Goal: Information Seeking & Learning: Learn about a topic

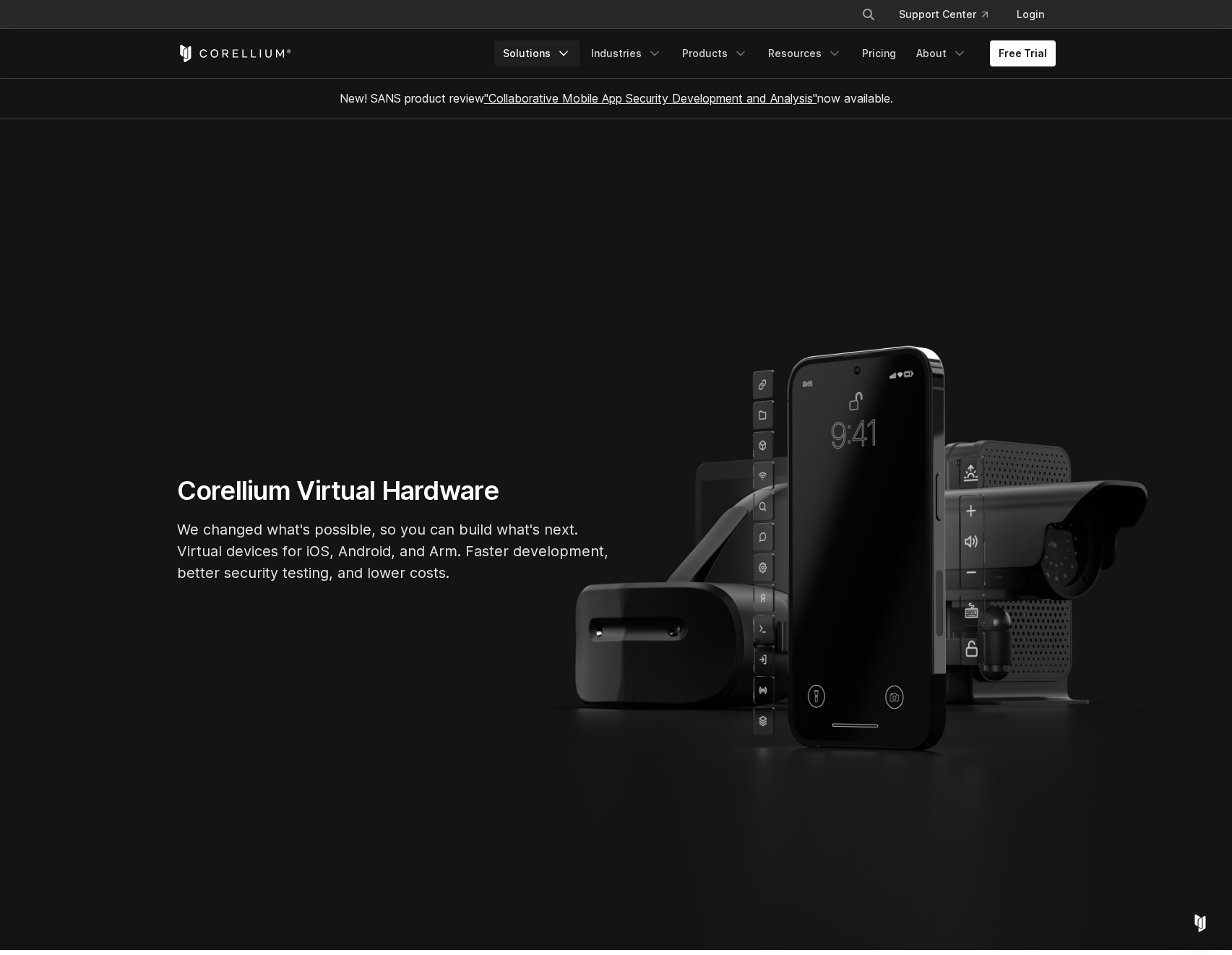
click at [560, 53] on link "Solutions" at bounding box center [537, 53] width 86 height 26
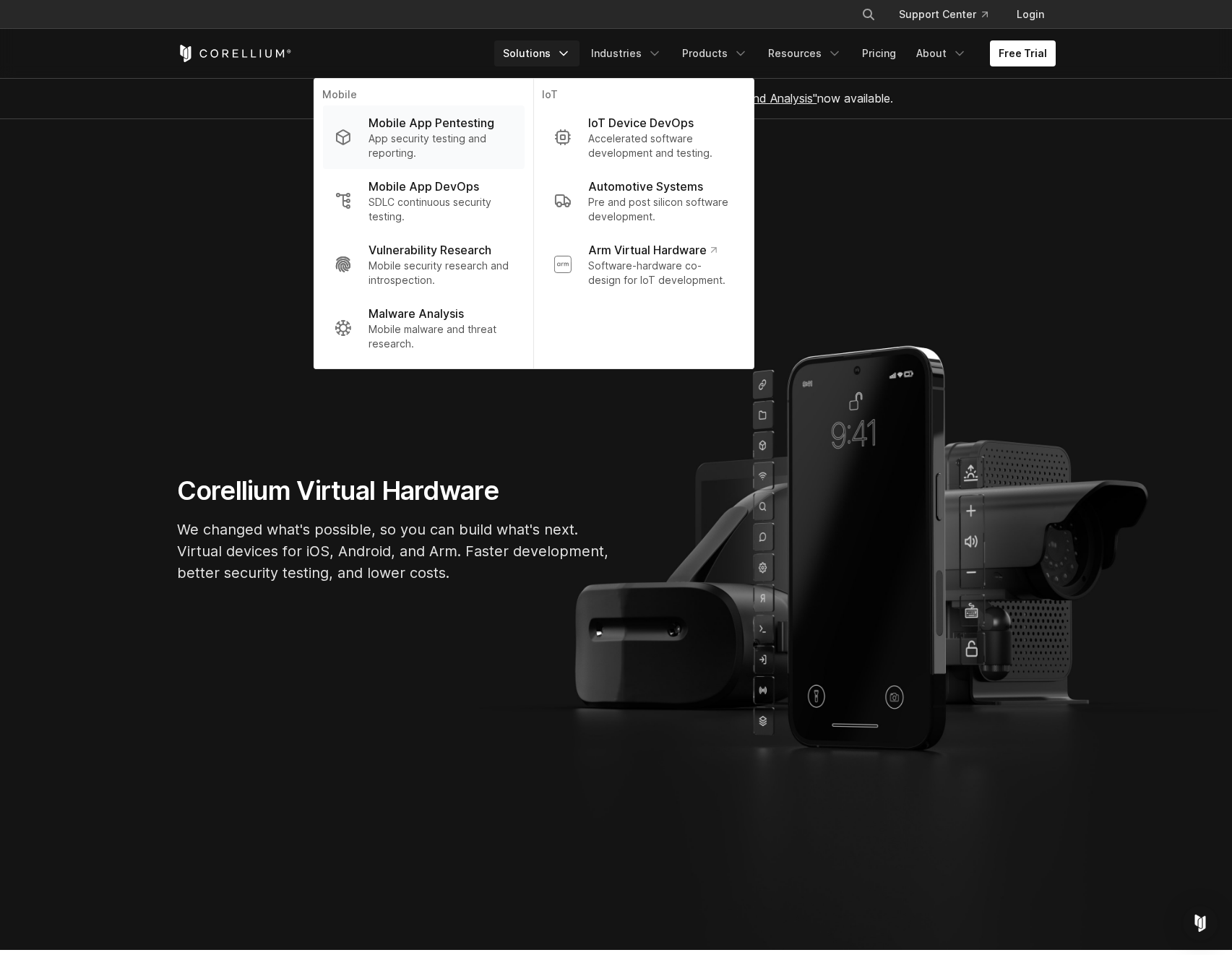
click at [460, 127] on p "Mobile App Pentesting" at bounding box center [431, 123] width 126 height 17
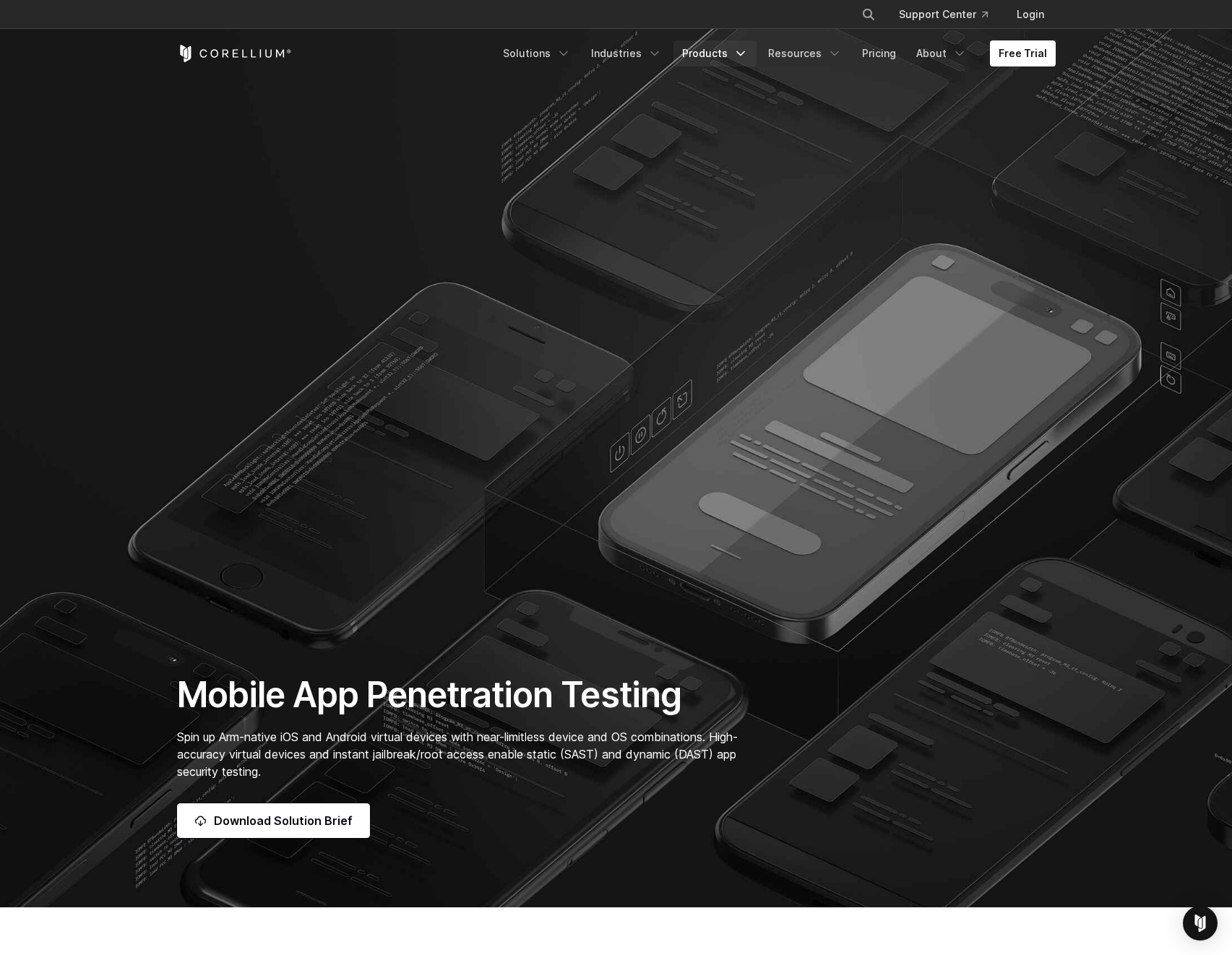
click at [714, 55] on link "Products" at bounding box center [715, 53] width 83 height 26
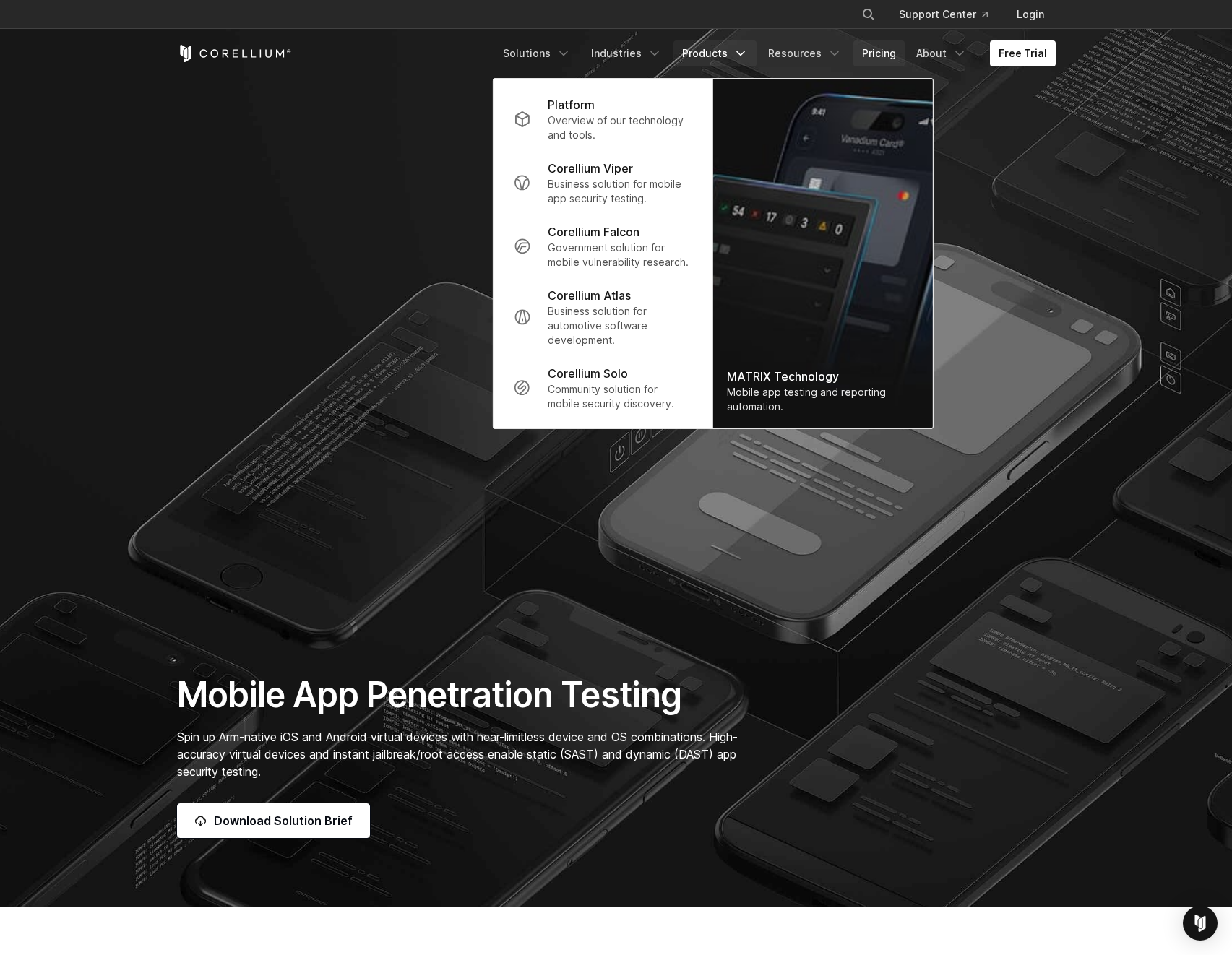
click at [894, 49] on link "Pricing" at bounding box center [879, 53] width 51 height 26
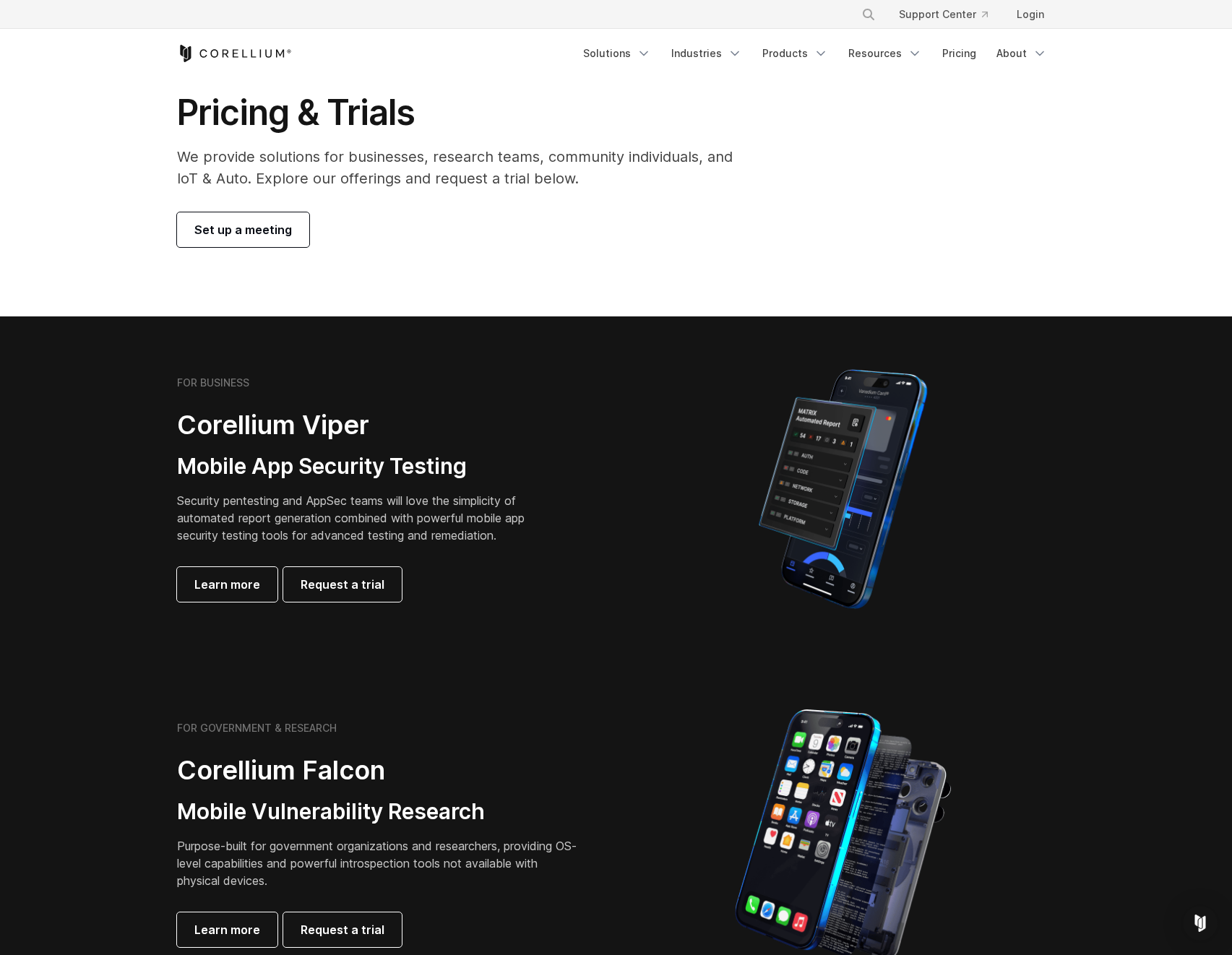
scroll to position [86, 0]
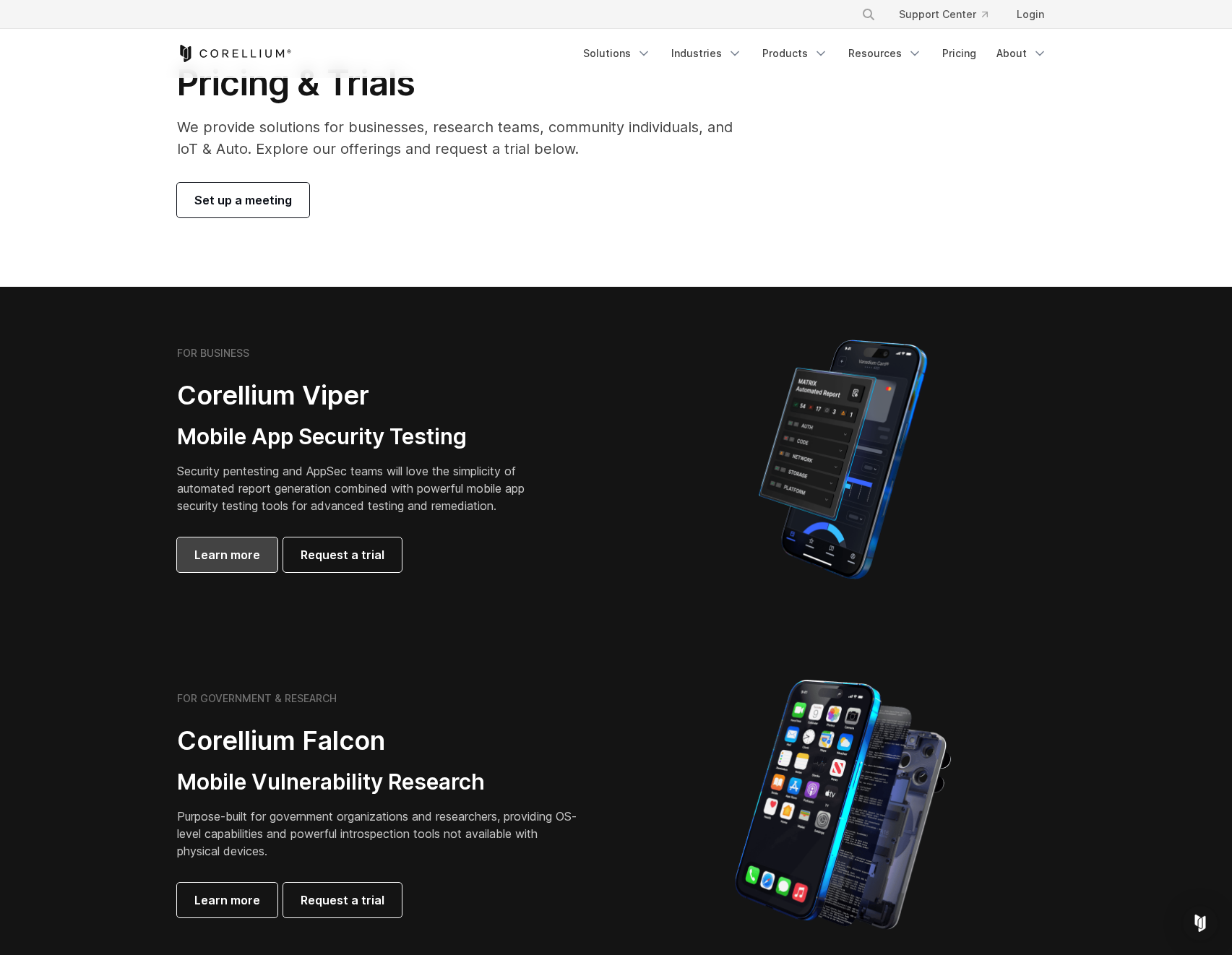
click at [220, 548] on span "Learn more" at bounding box center [227, 555] width 66 height 17
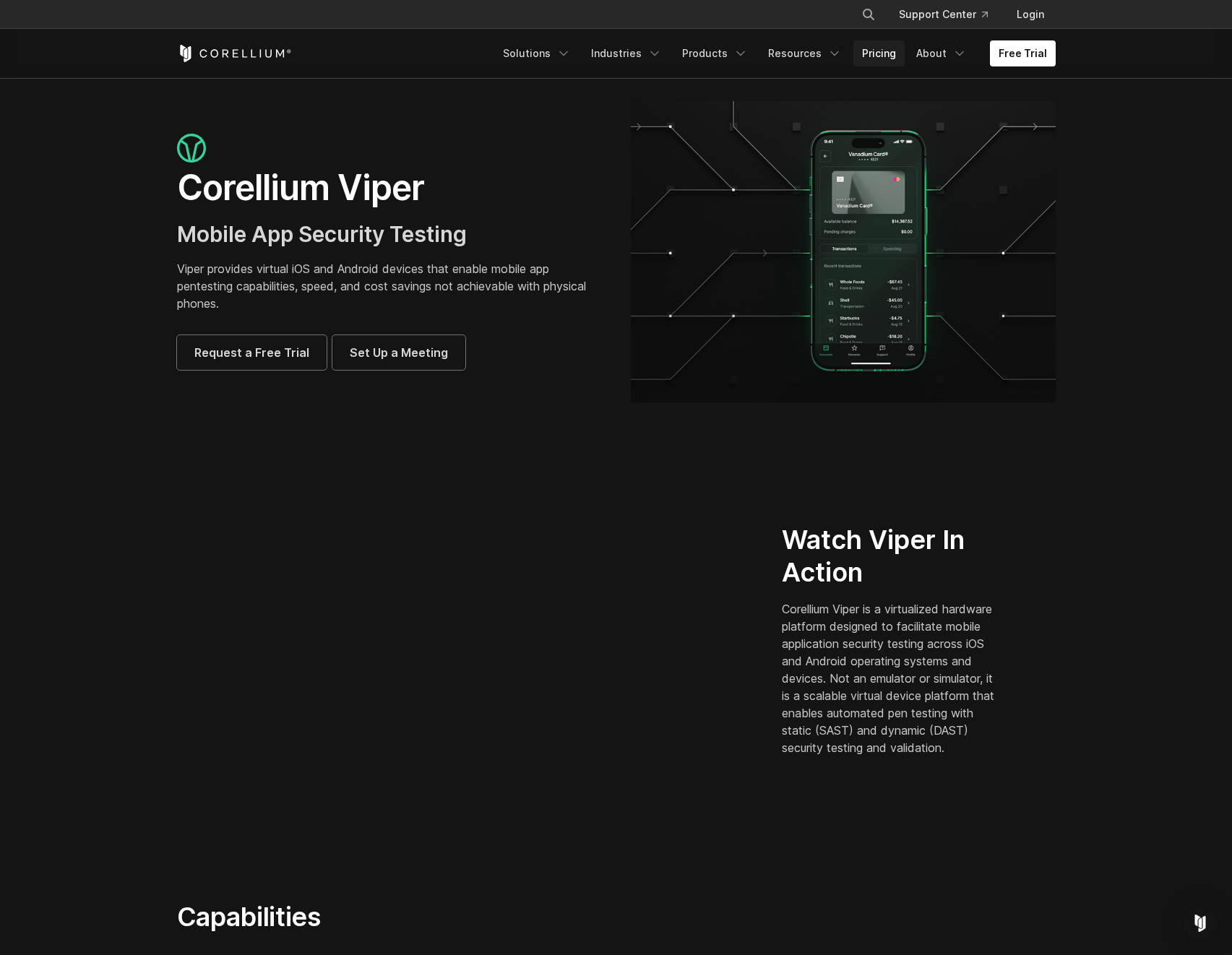
click at [890, 57] on link "Pricing" at bounding box center [879, 53] width 51 height 26
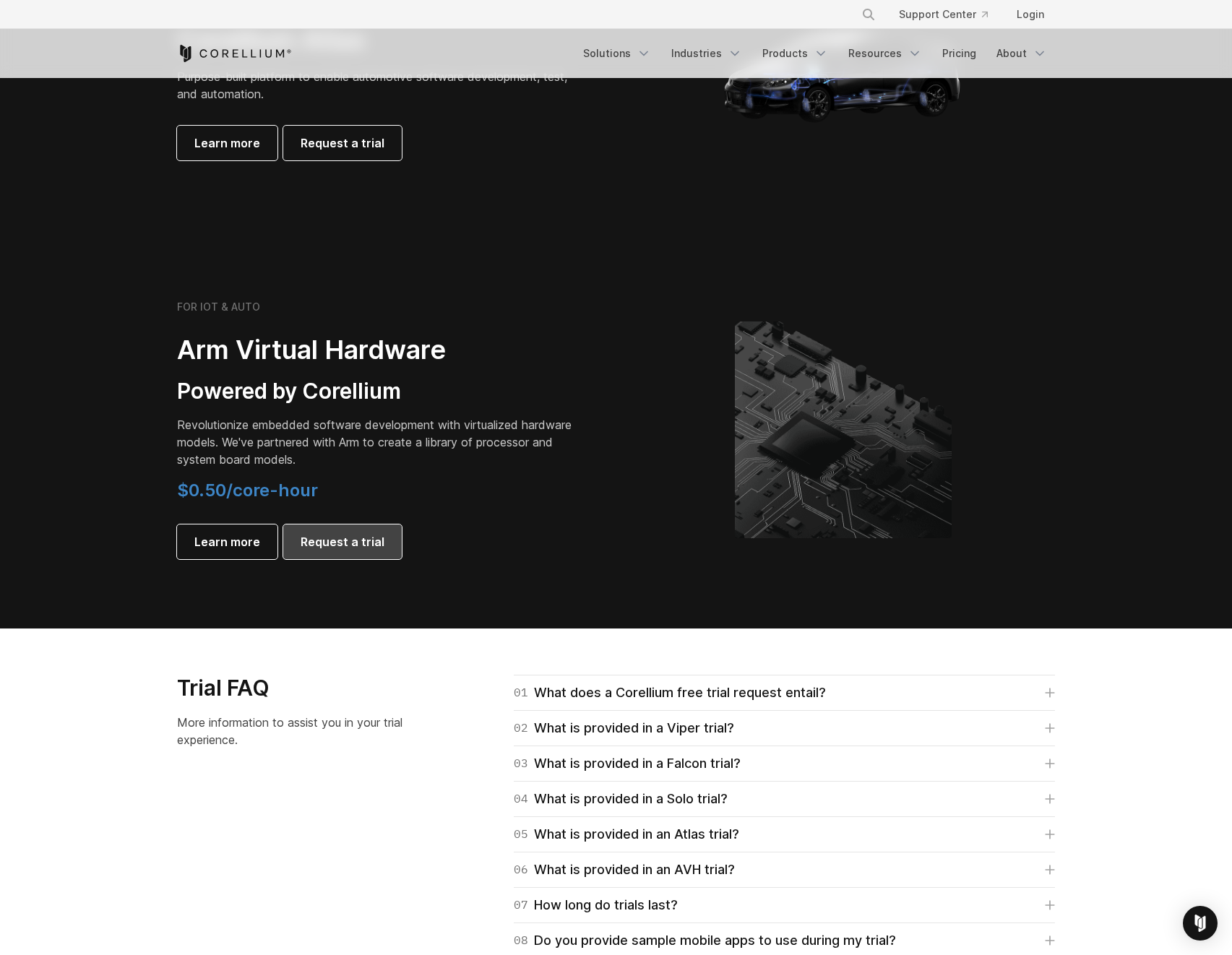
scroll to position [1592, 0]
